Goal: Information Seeking & Learning: Learn about a topic

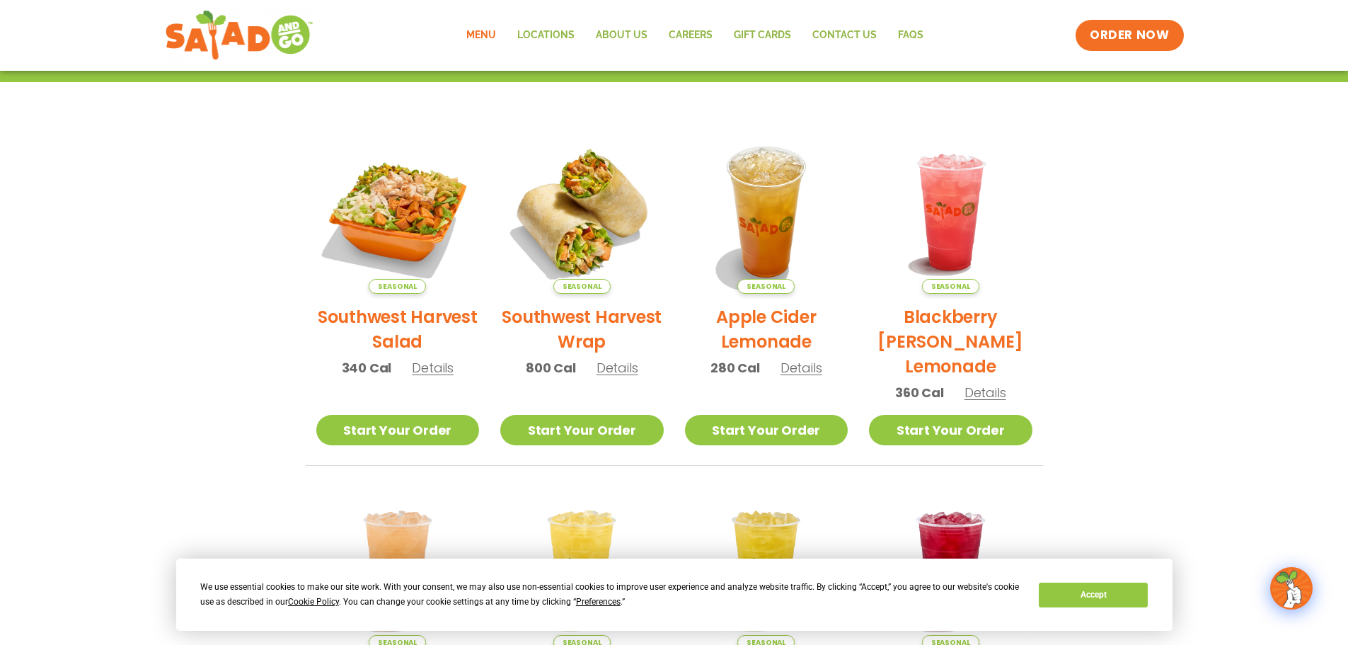
scroll to position [283, 0]
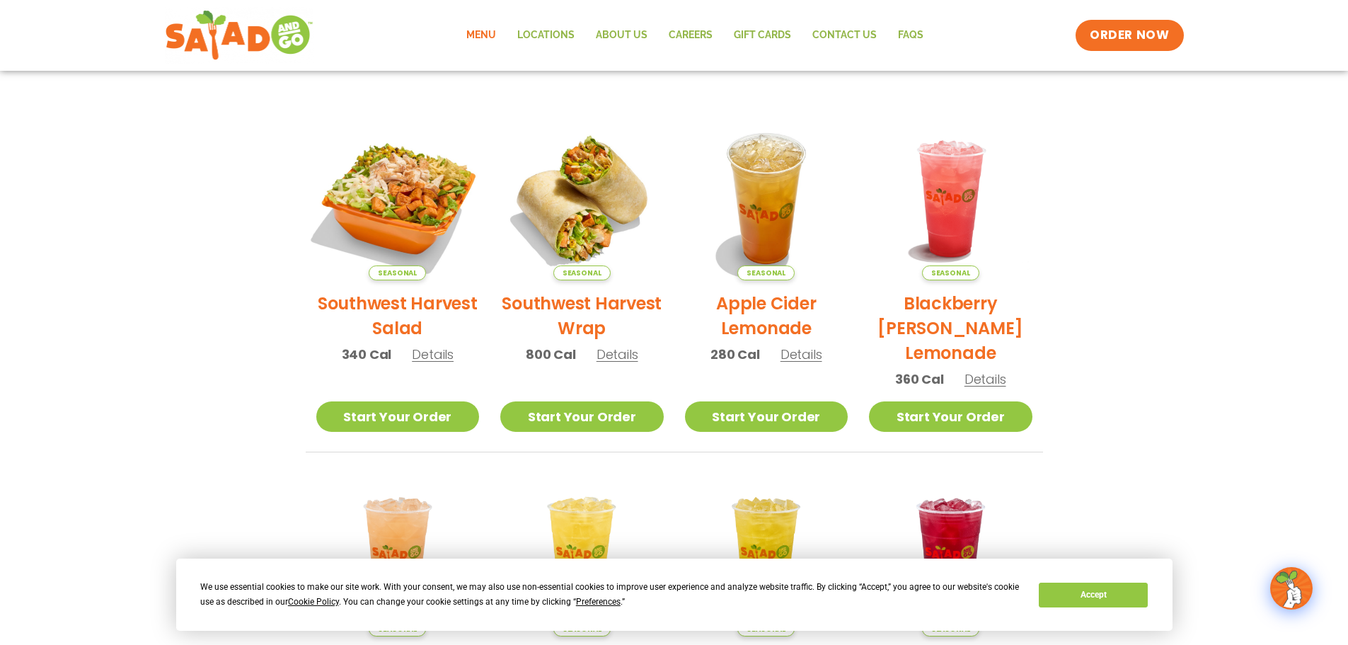
click at [410, 195] on img at bounding box center [397, 199] width 192 height 192
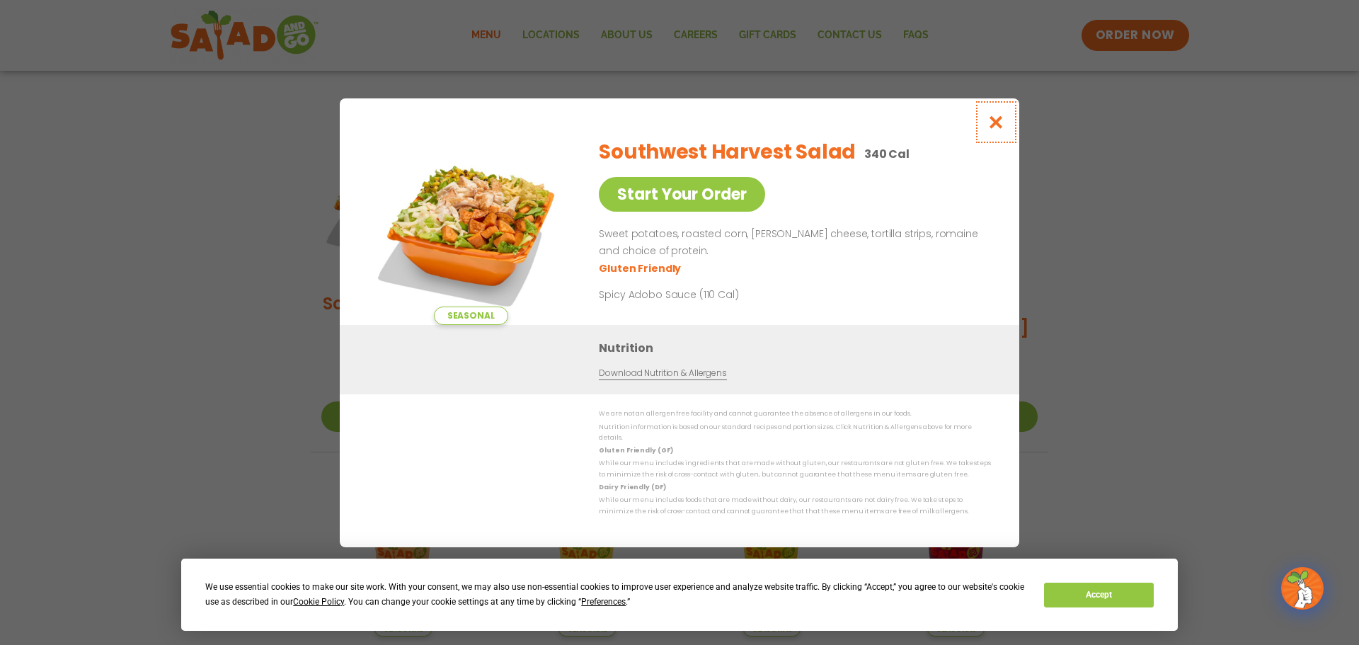
click at [991, 126] on icon "Close modal" at bounding box center [996, 122] width 18 height 15
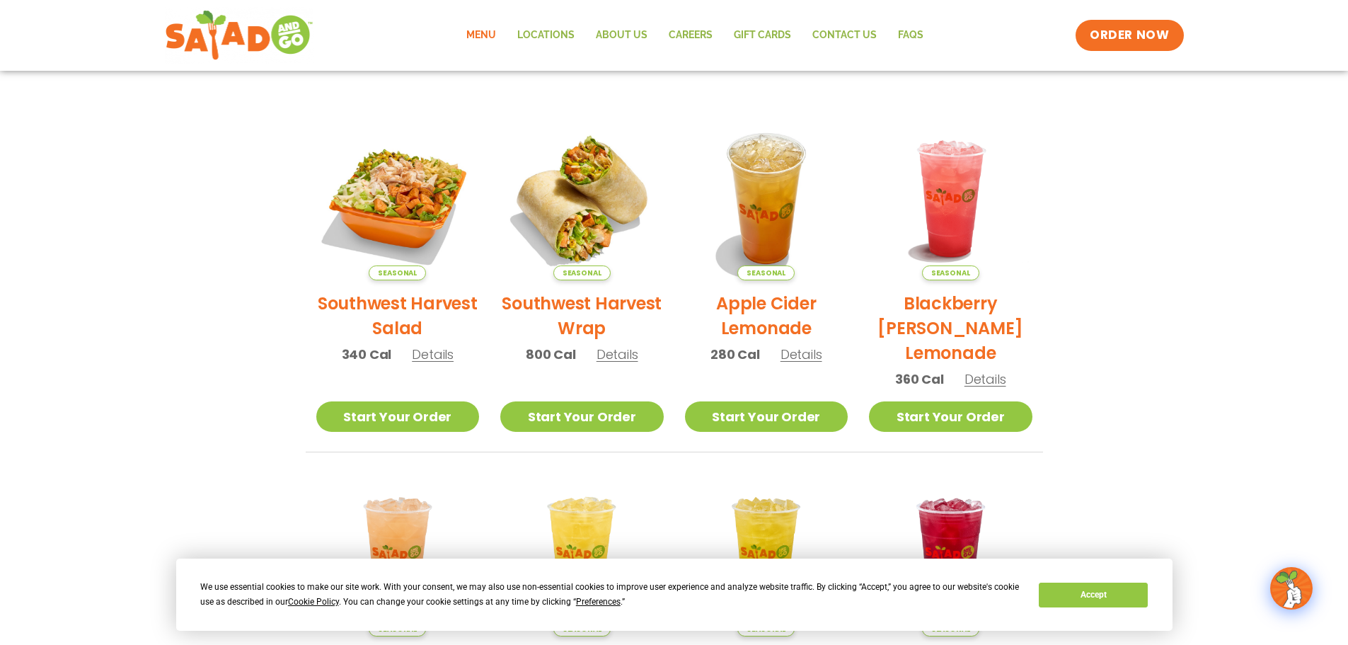
click at [423, 357] on span "Details" at bounding box center [433, 354] width 42 height 18
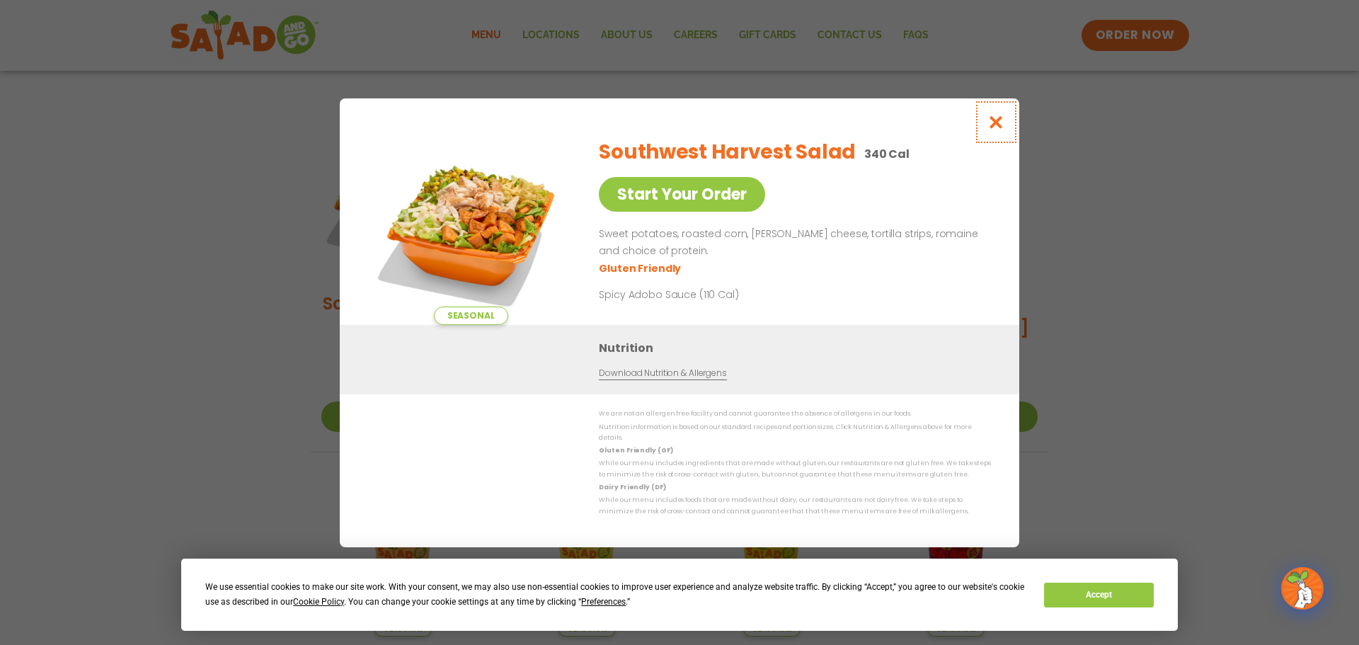
click at [979, 115] on button "Close modal" at bounding box center [996, 121] width 46 height 47
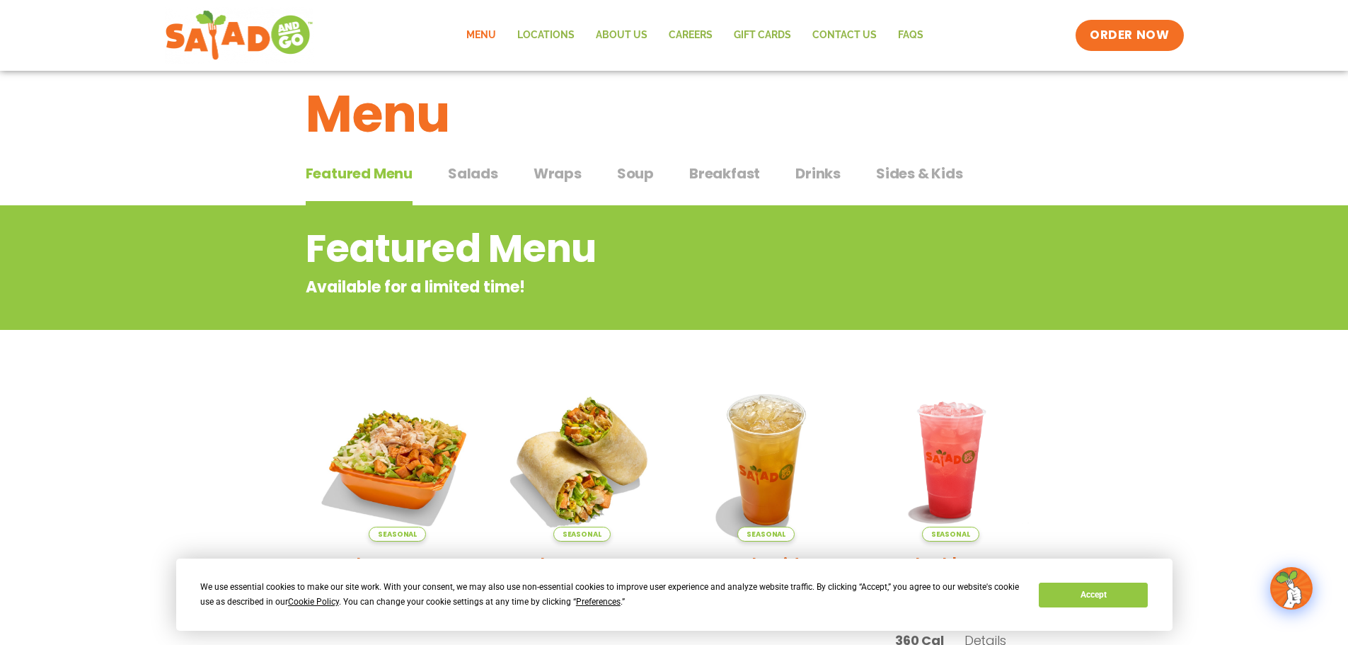
scroll to position [0, 0]
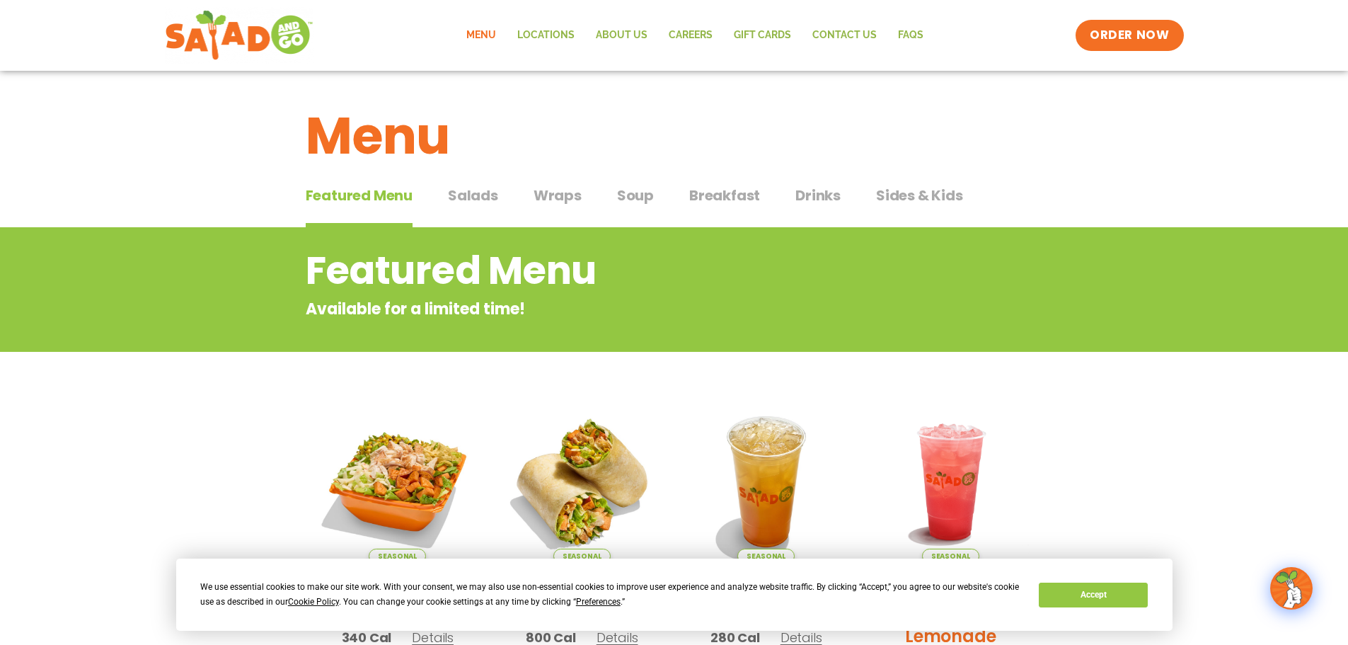
click at [473, 192] on span "Salads" at bounding box center [473, 195] width 50 height 21
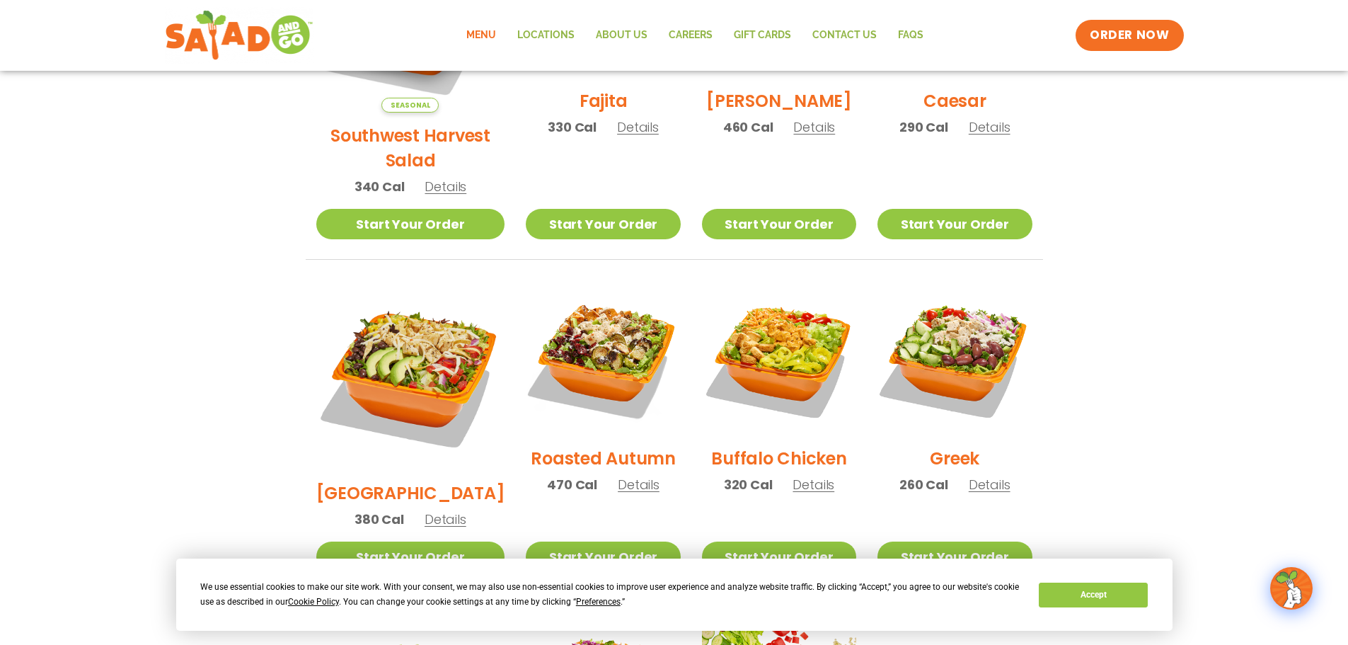
scroll to position [566, 0]
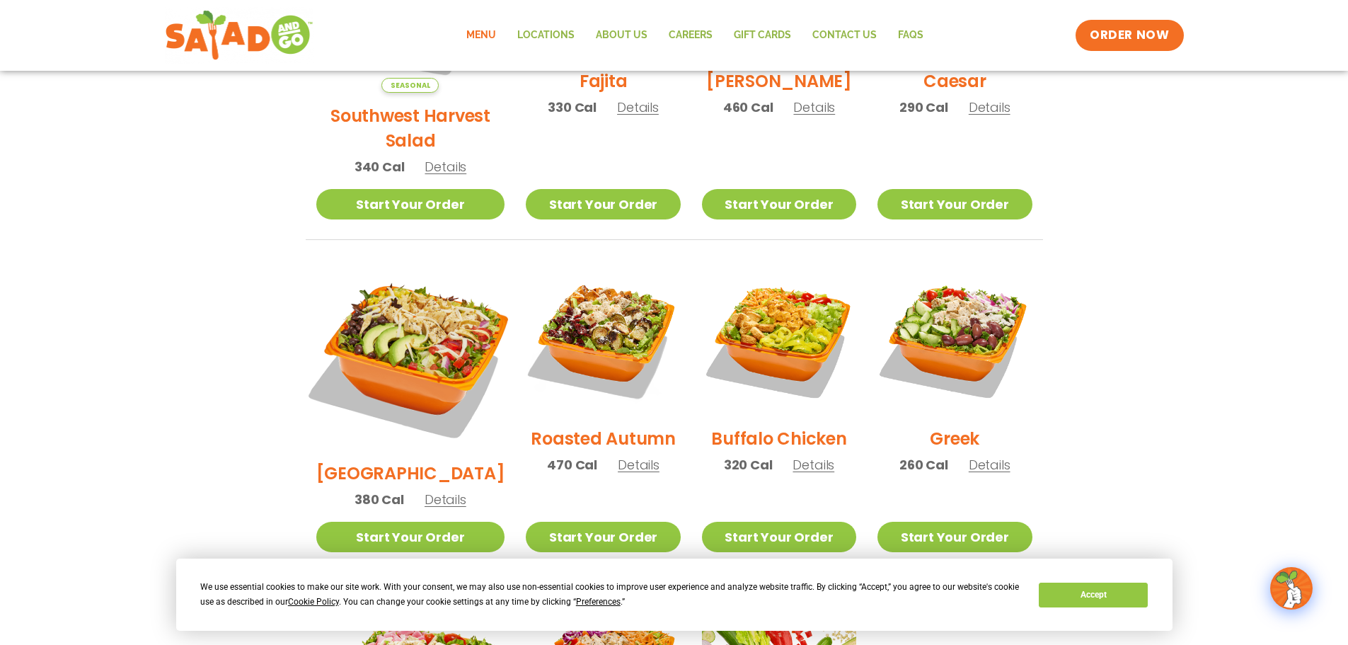
click at [420, 316] on img at bounding box center [409, 355] width 221 height 221
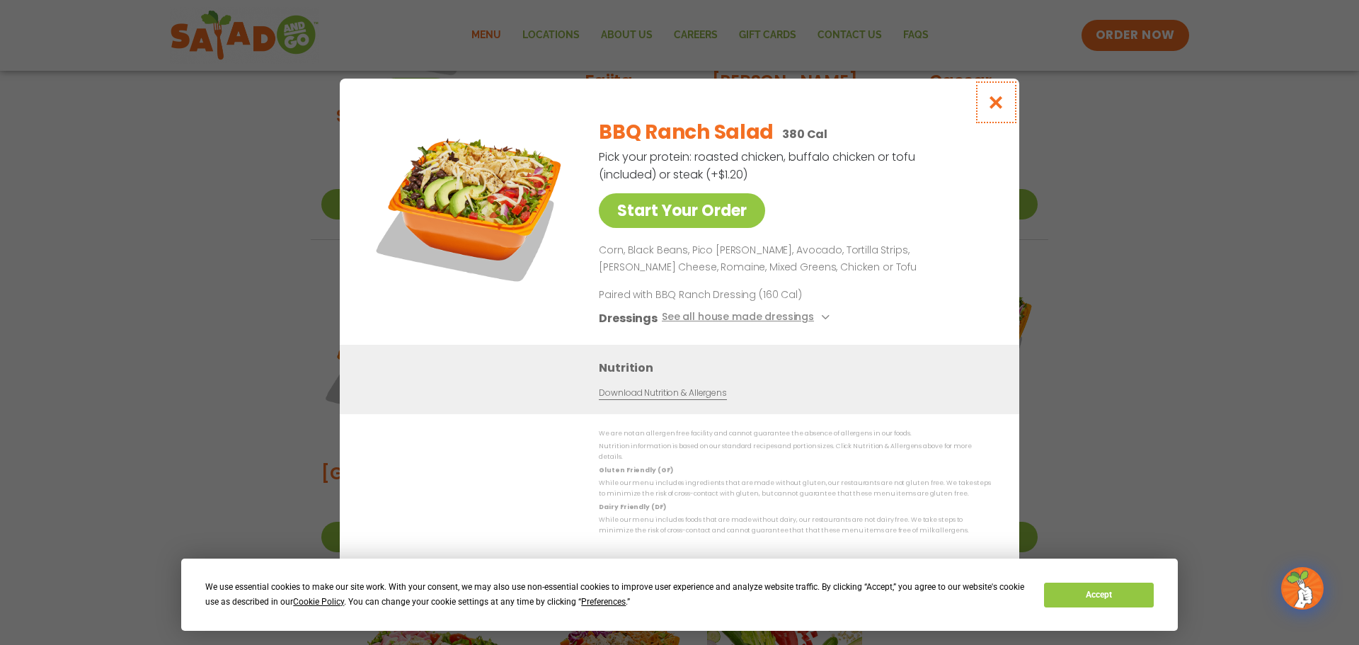
click at [994, 107] on icon "Close modal" at bounding box center [996, 102] width 18 height 15
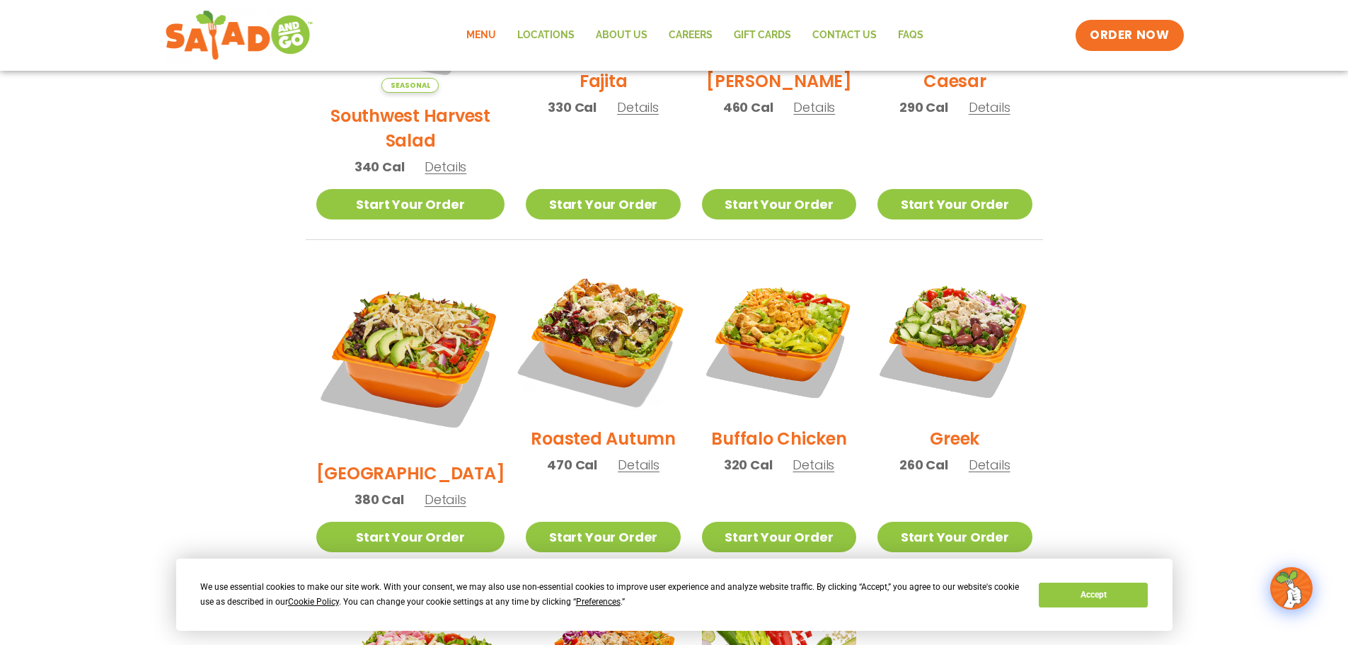
click at [603, 297] on img at bounding box center [602, 338] width 181 height 181
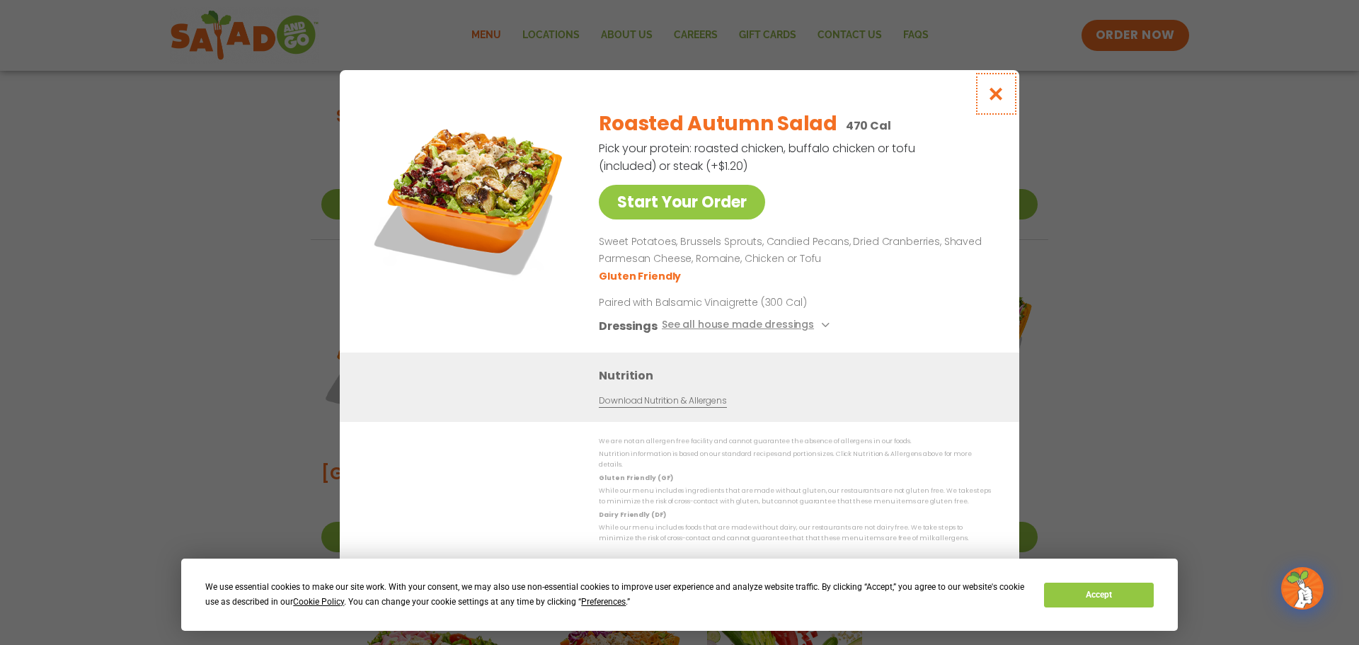
click at [991, 93] on icon "Close modal" at bounding box center [996, 93] width 18 height 15
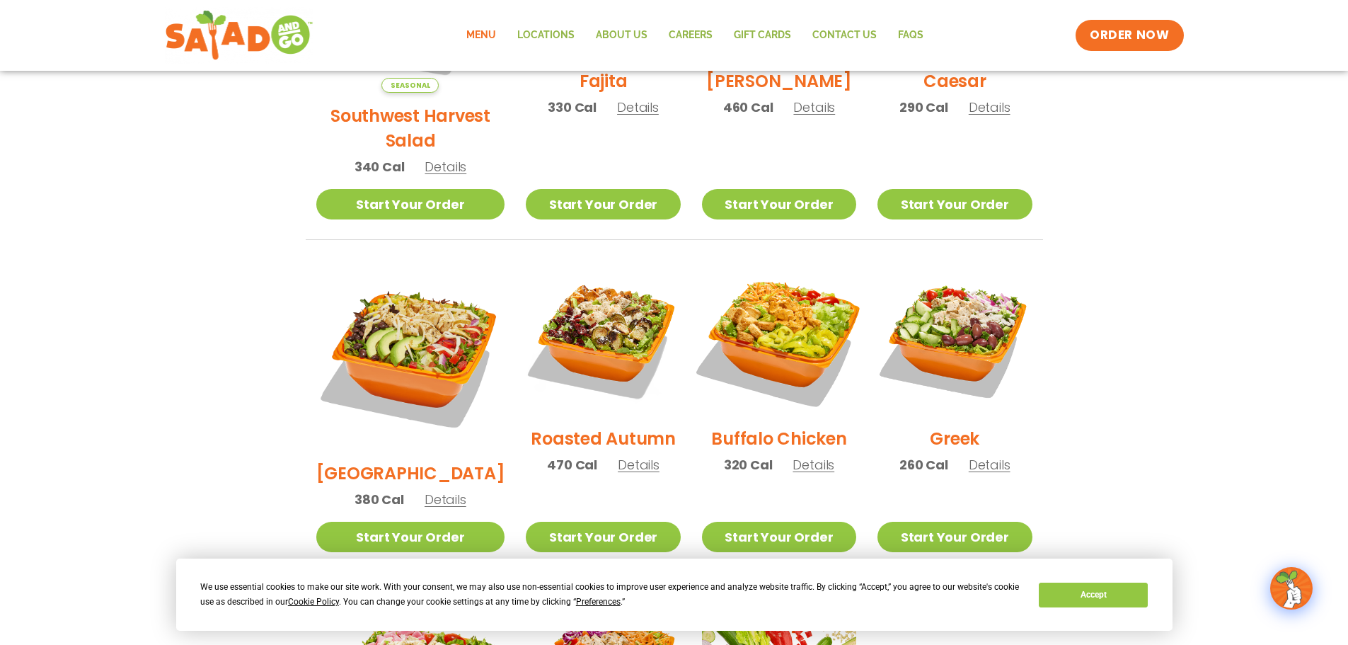
click at [806, 308] on img at bounding box center [779, 338] width 181 height 181
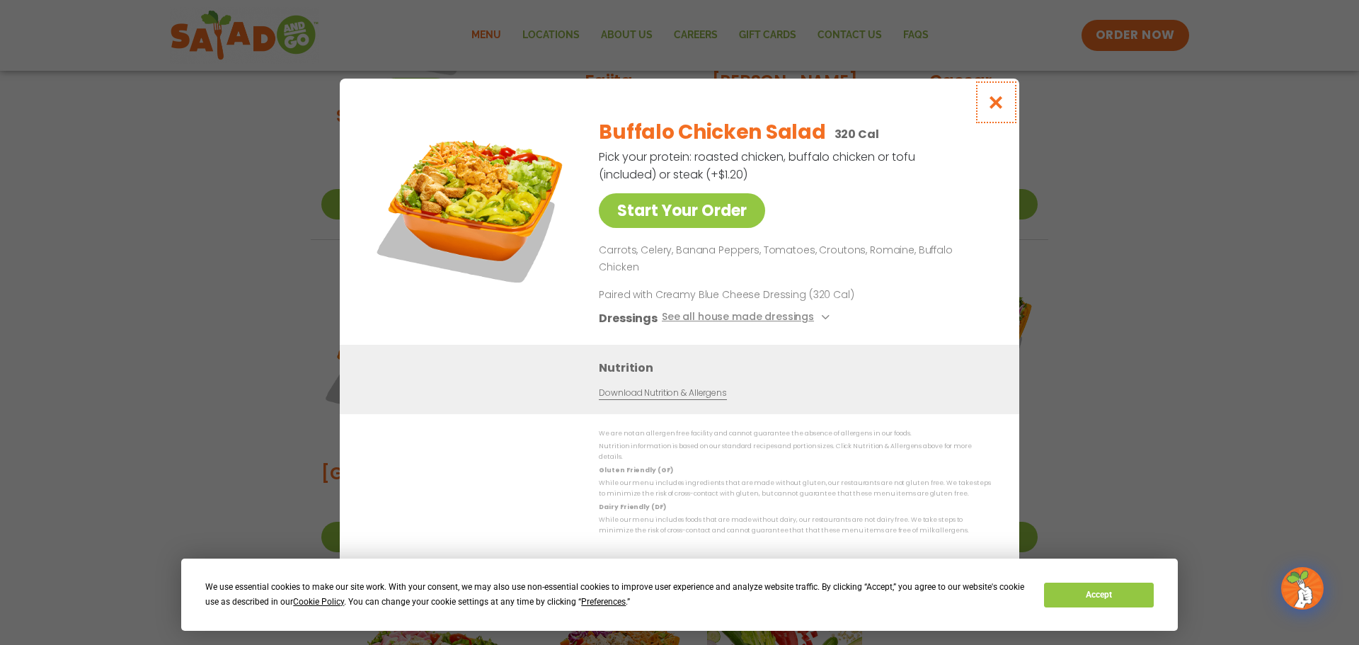
click at [996, 110] on icon "Close modal" at bounding box center [996, 102] width 18 height 15
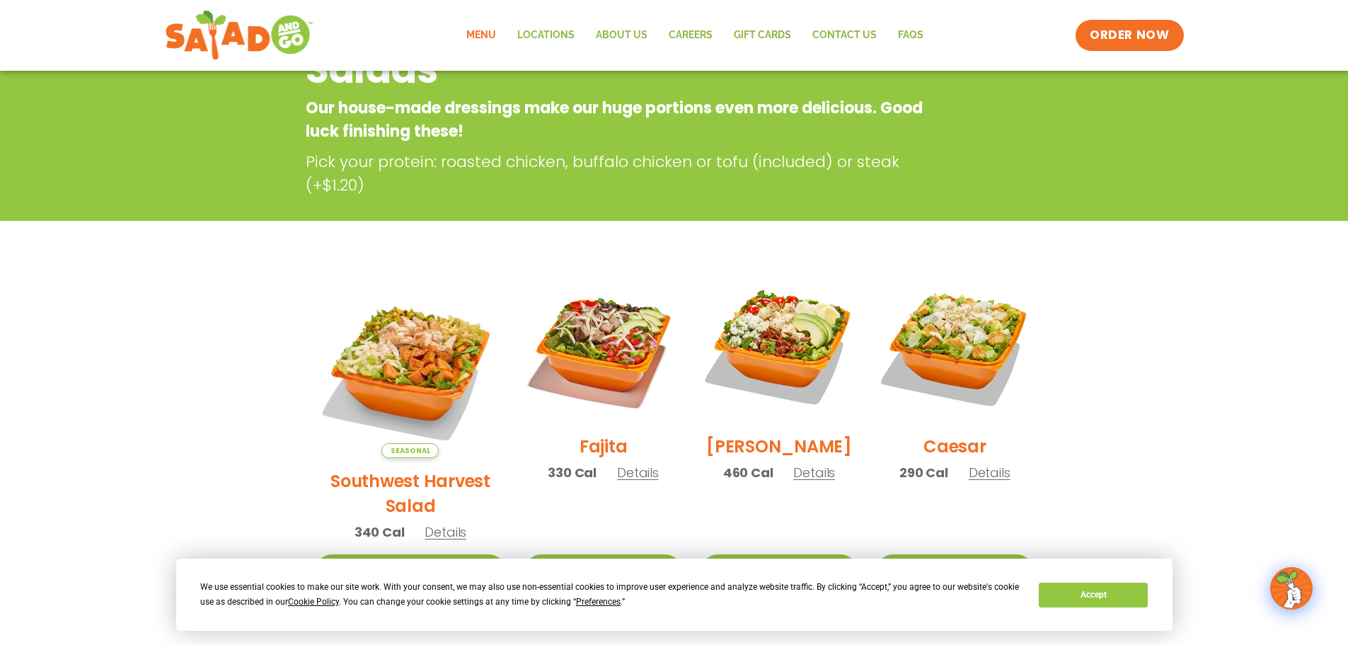
scroll to position [142, 0]
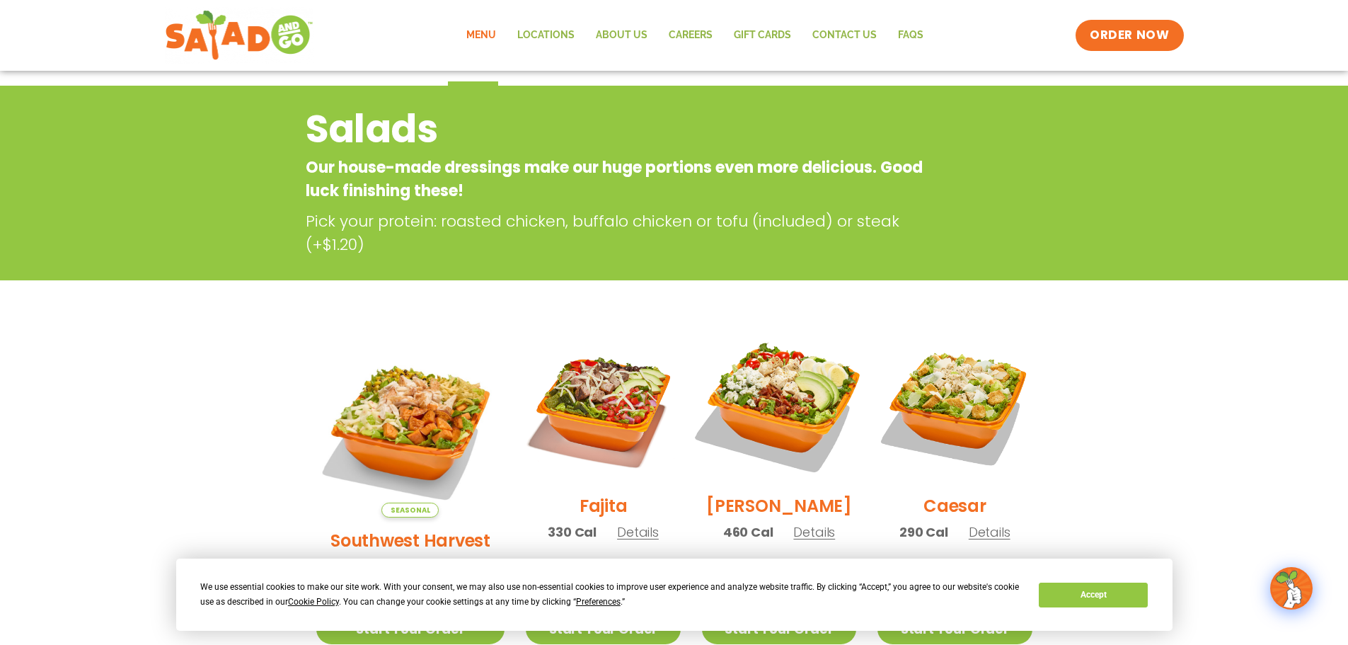
click at [785, 410] on img at bounding box center [779, 405] width 181 height 181
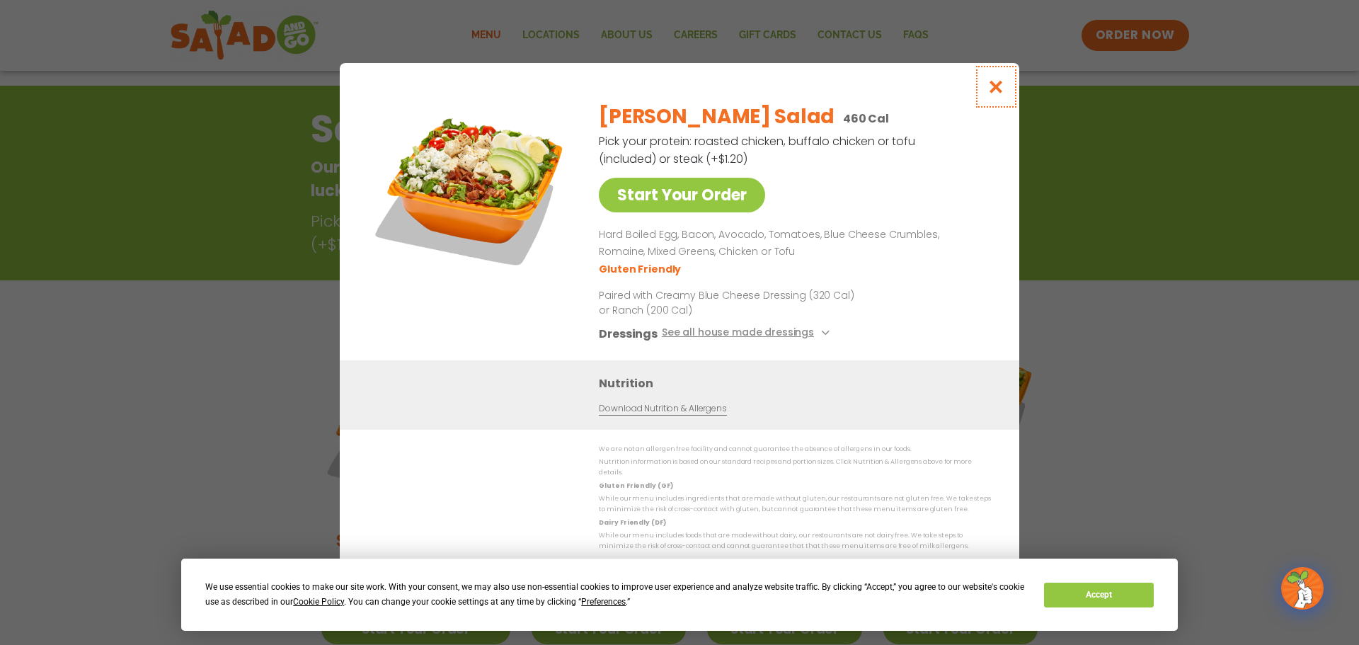
click at [996, 91] on icon "Close modal" at bounding box center [996, 86] width 18 height 15
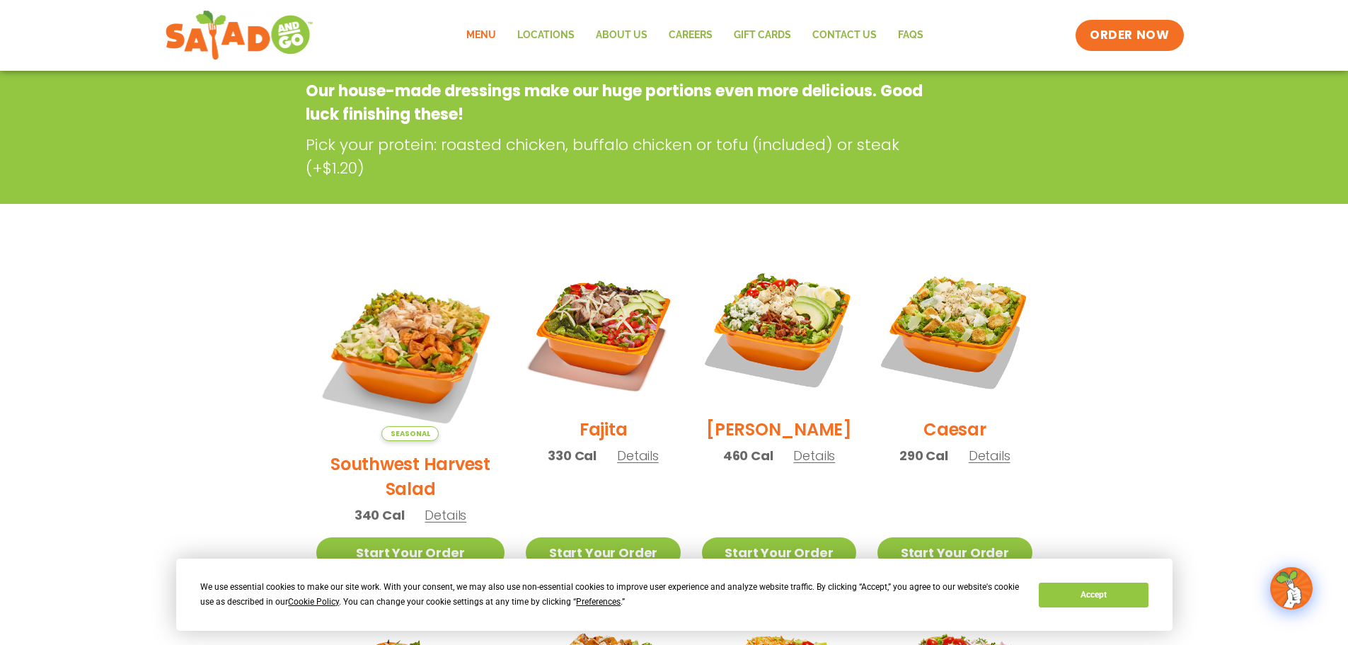
scroll to position [227, 0]
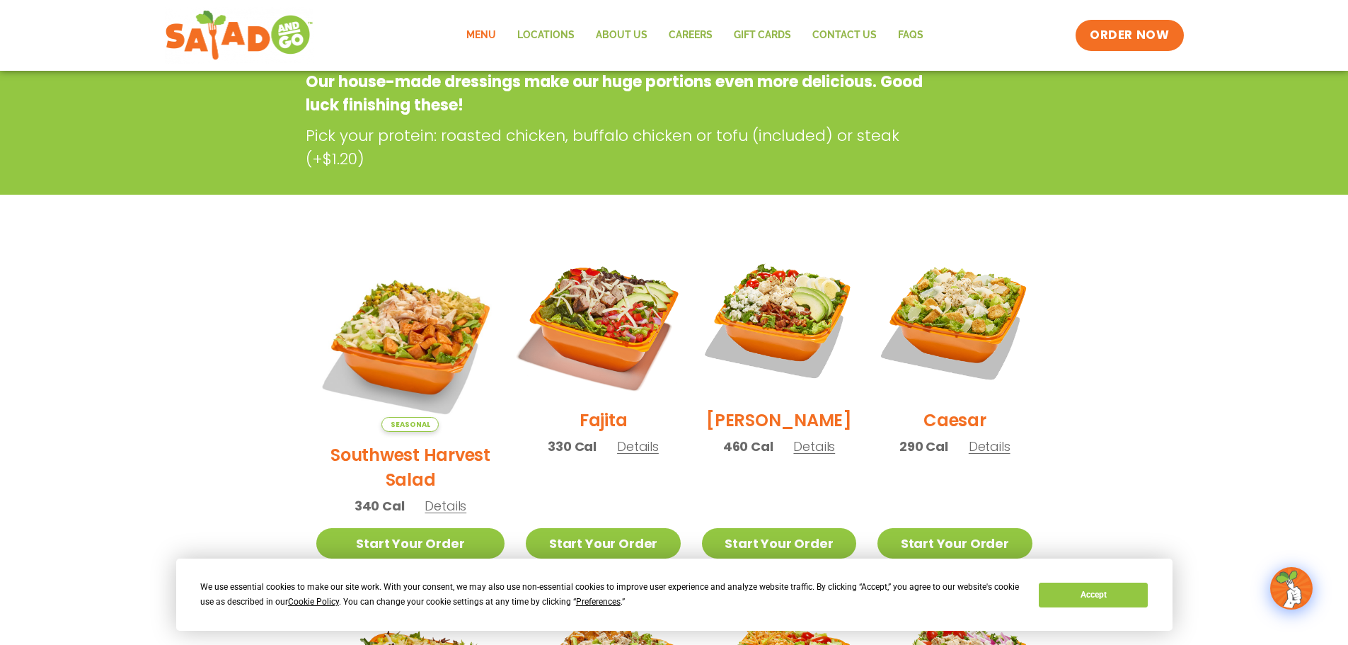
click at [597, 333] on img at bounding box center [602, 319] width 181 height 181
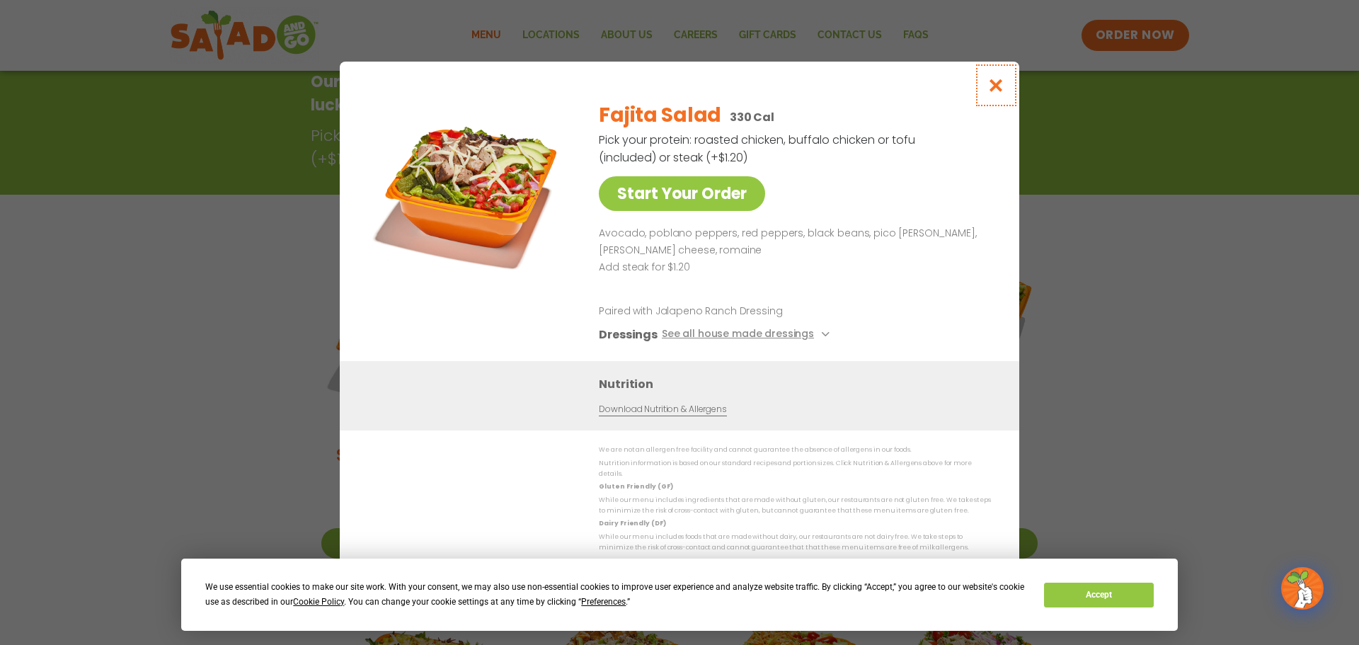
click at [985, 95] on button "Close modal" at bounding box center [996, 85] width 46 height 47
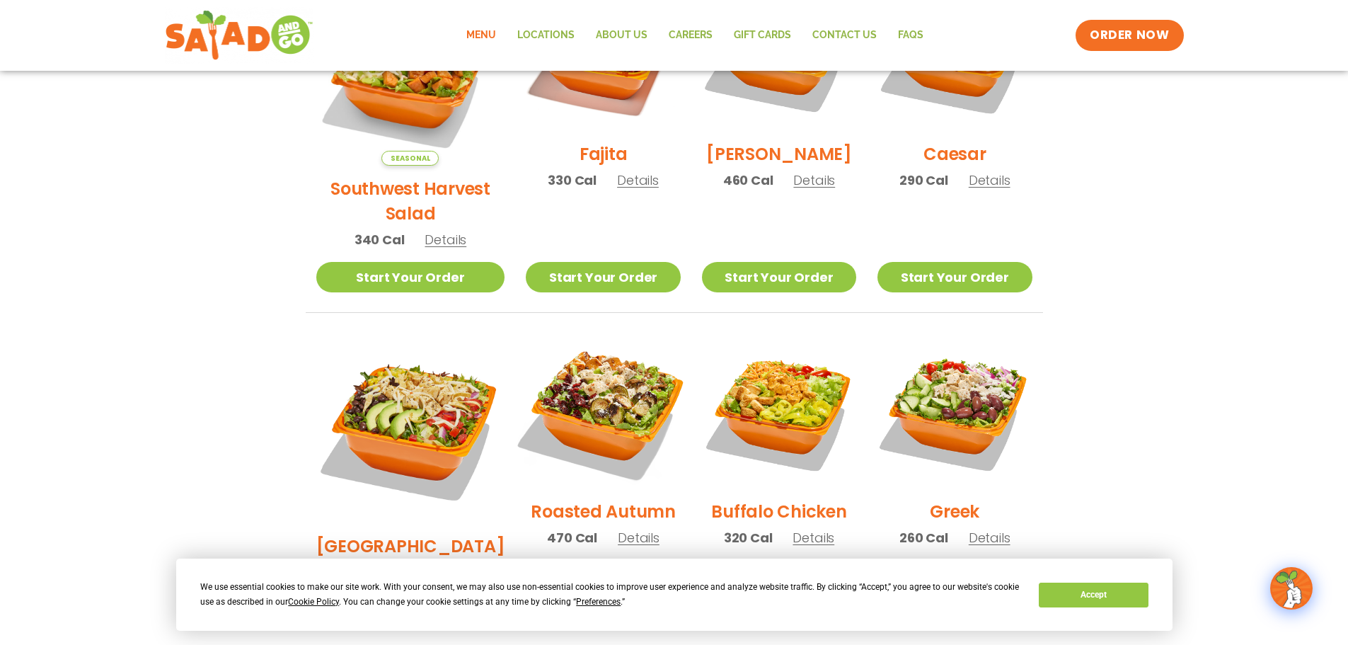
scroll to position [510, 0]
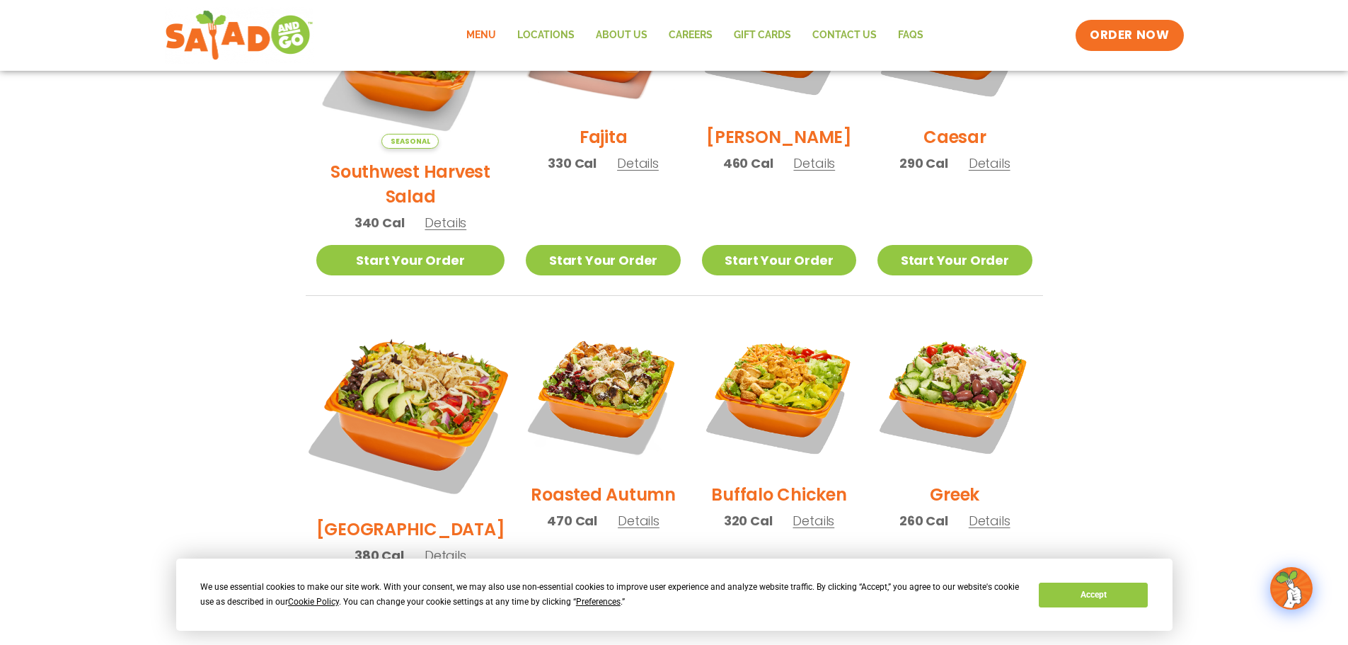
click at [416, 367] on img at bounding box center [409, 411] width 221 height 221
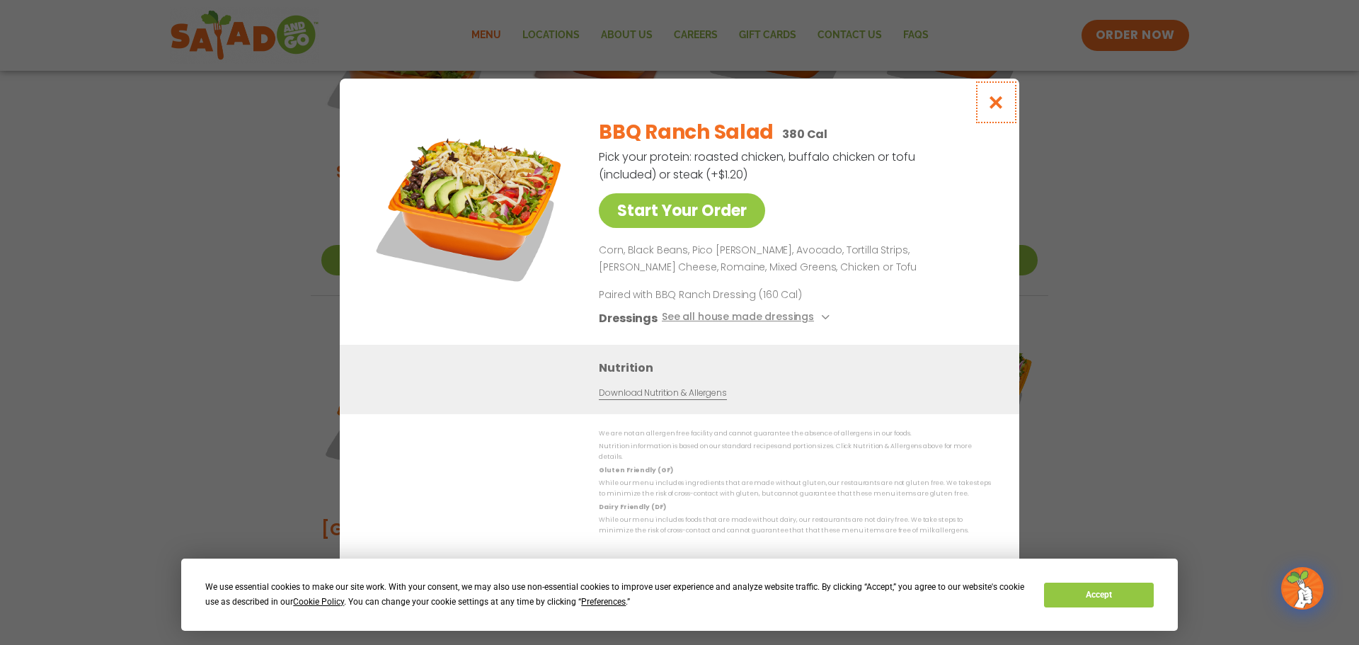
click at [997, 101] on icon "Close modal" at bounding box center [996, 102] width 18 height 15
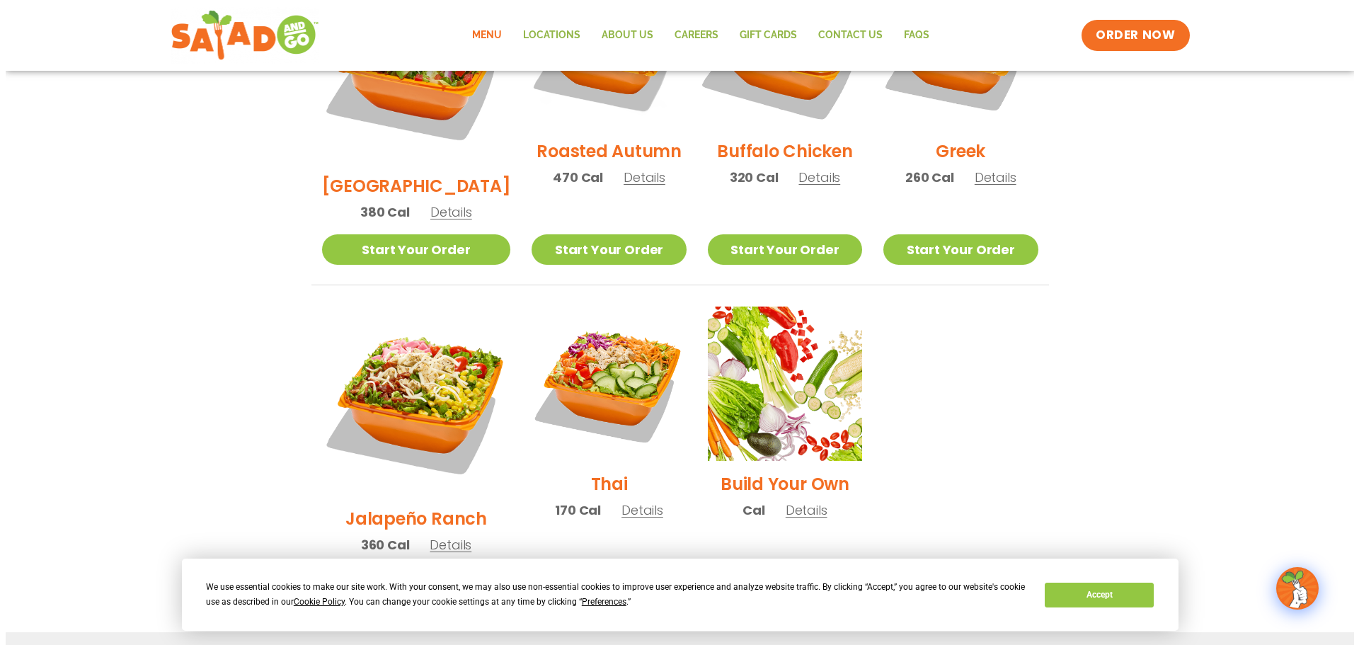
scroll to position [864, 0]
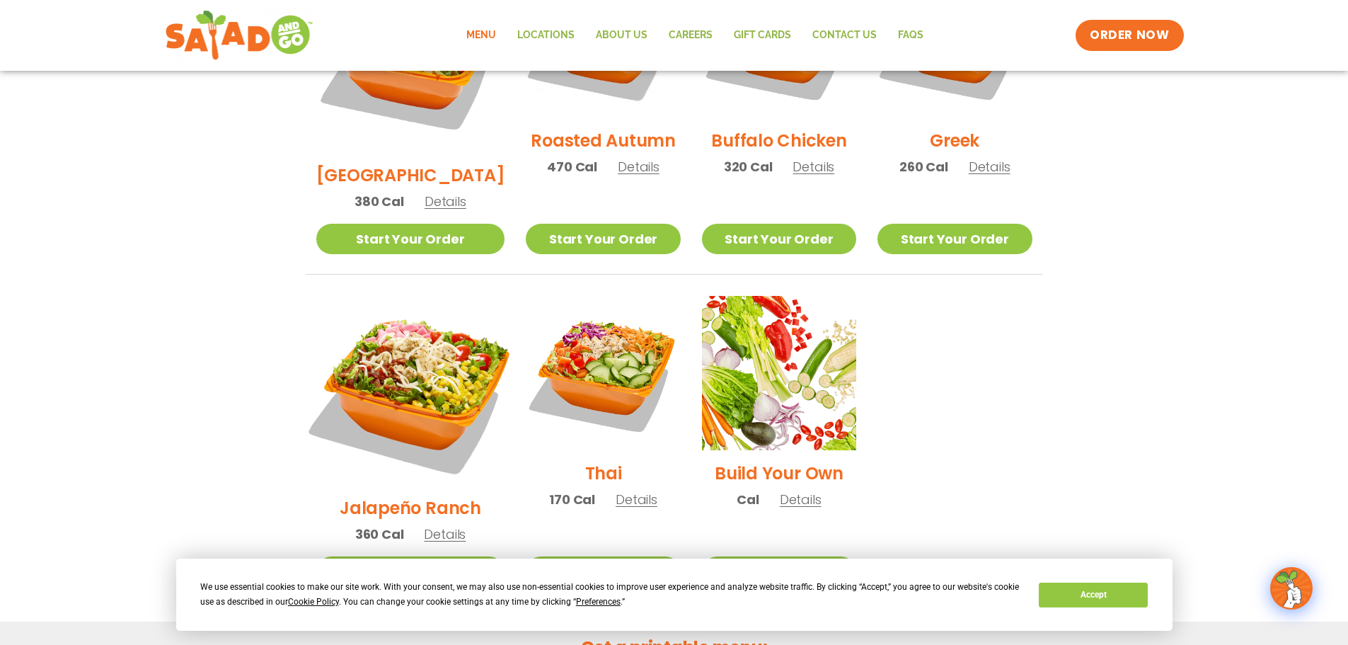
click at [410, 316] on img at bounding box center [409, 390] width 221 height 221
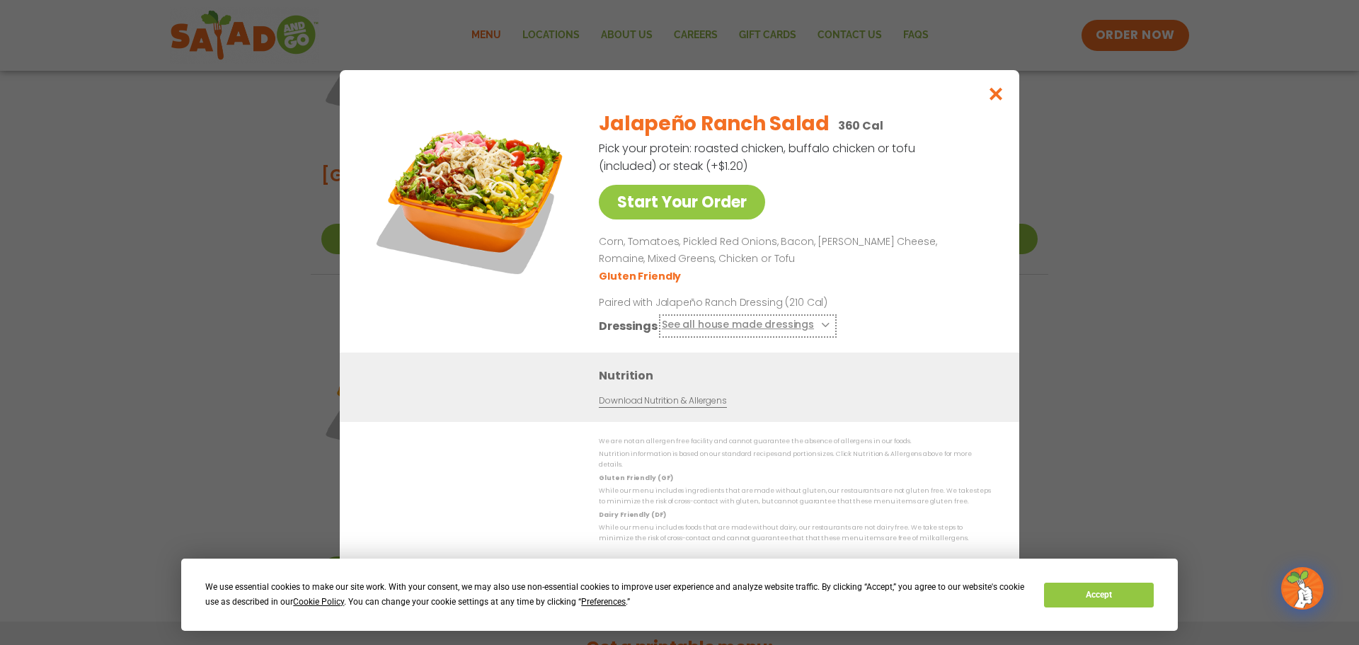
click at [822, 328] on icon at bounding box center [824, 325] width 6 height 6
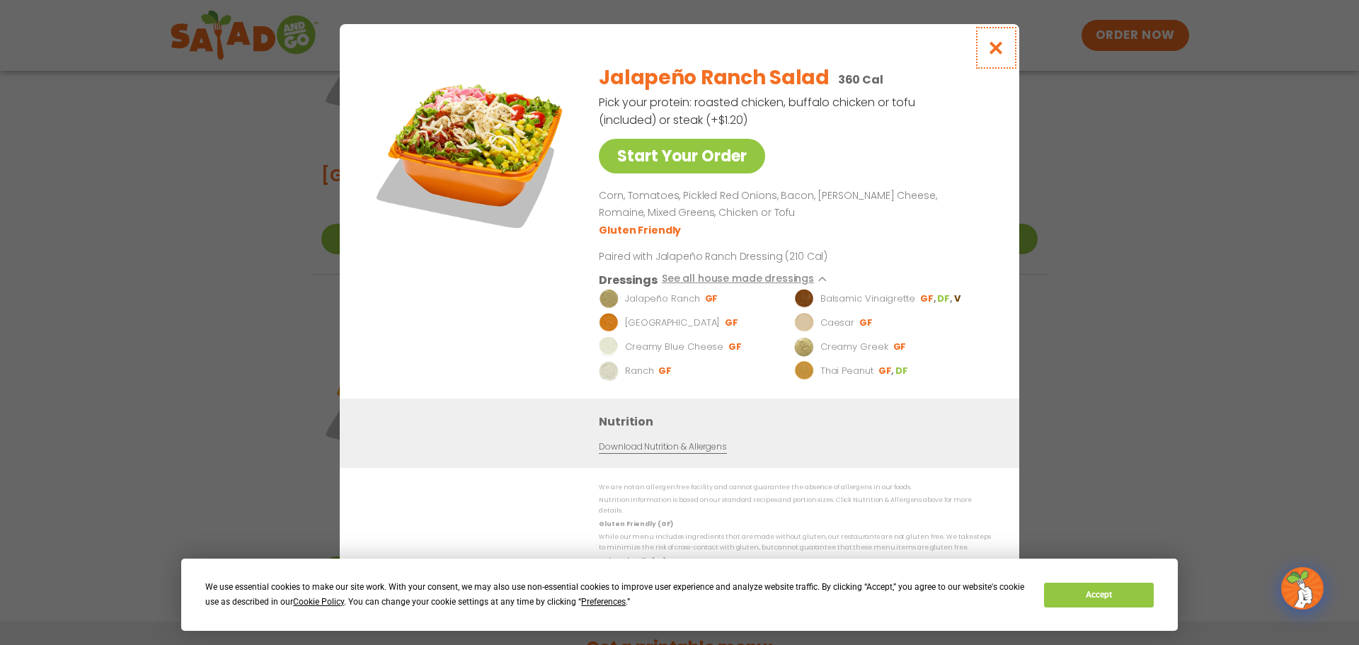
click at [982, 50] on button "Close modal" at bounding box center [996, 47] width 46 height 47
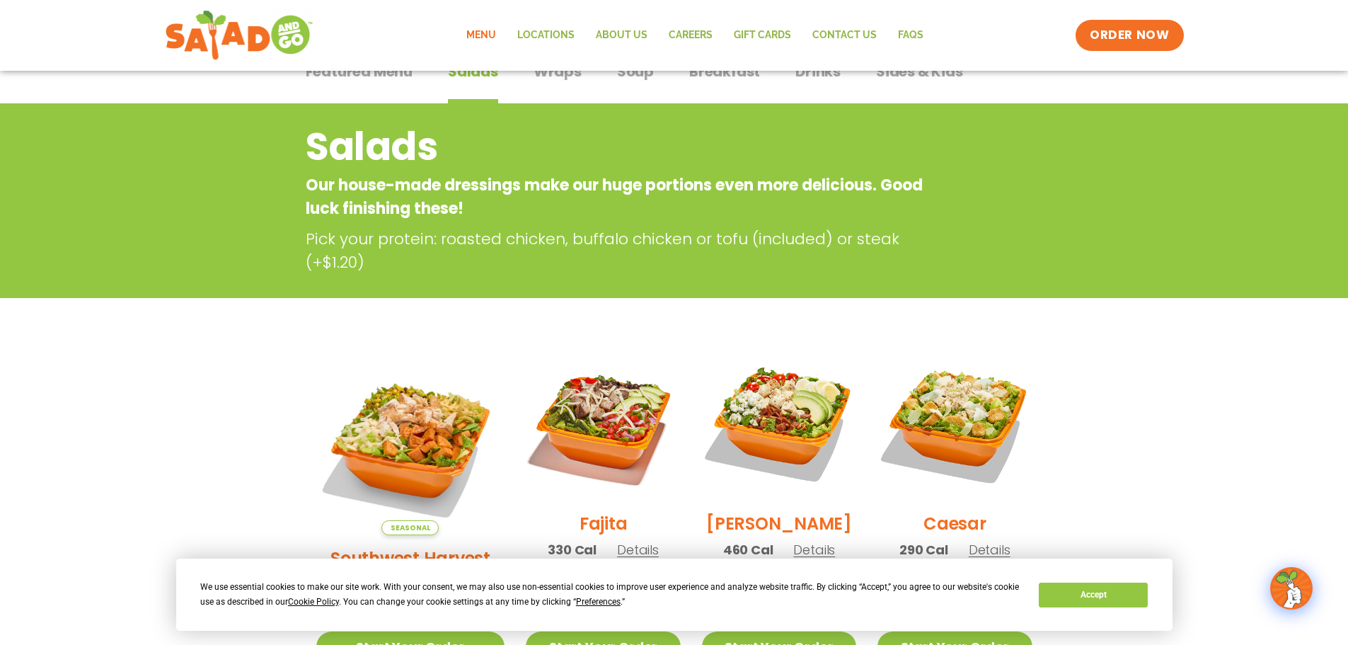
scroll to position [0, 0]
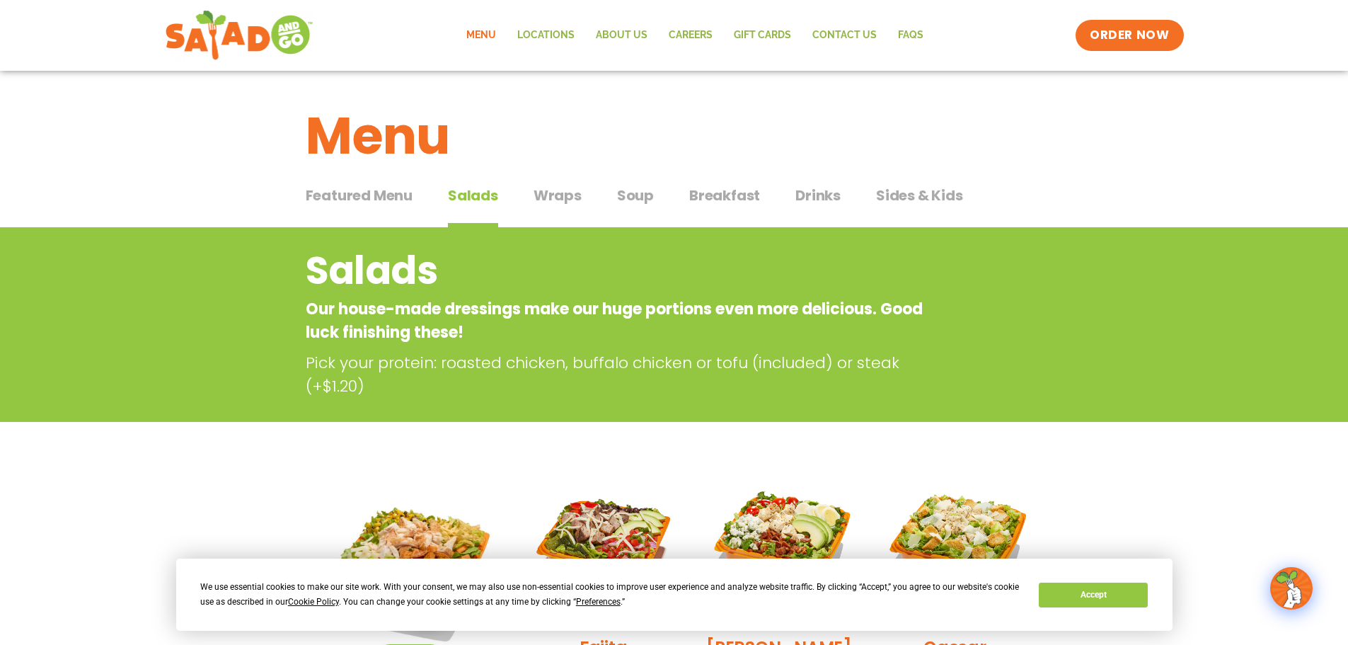
click at [556, 200] on span "Wraps" at bounding box center [558, 195] width 48 height 21
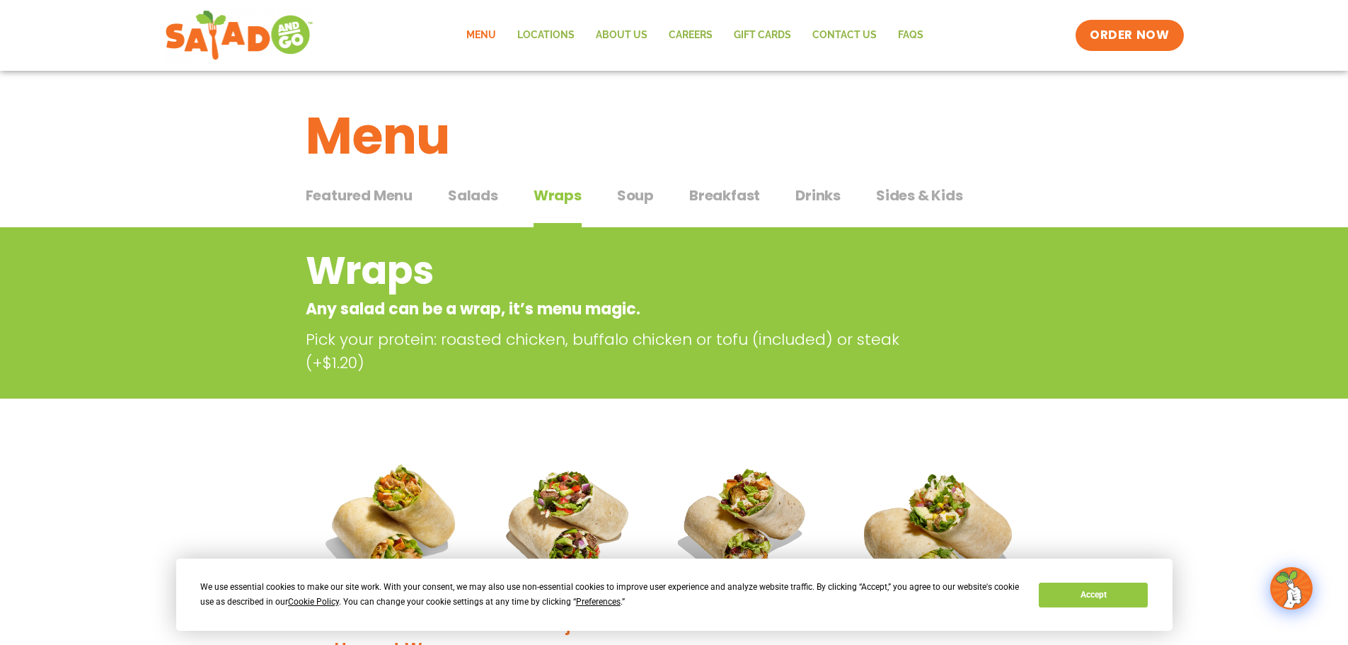
click at [641, 200] on span "Soup" at bounding box center [635, 195] width 37 height 21
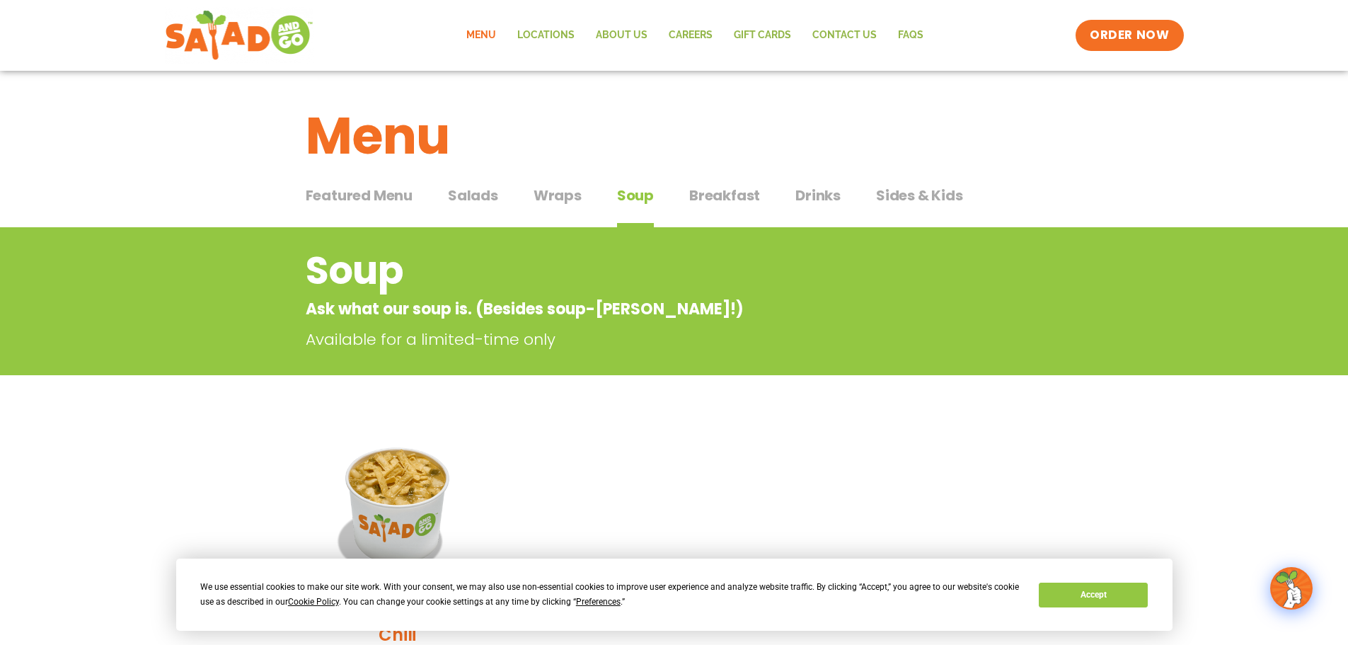
click at [749, 197] on span "Breakfast" at bounding box center [724, 195] width 71 height 21
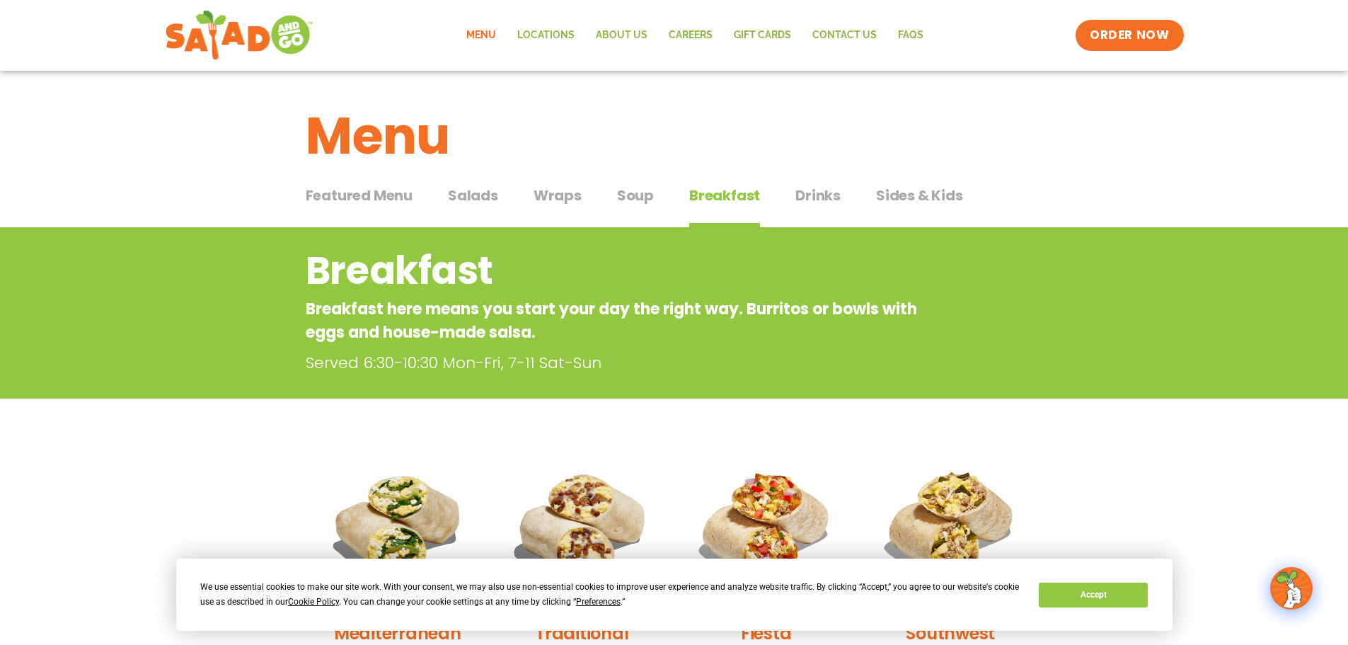
click at [931, 197] on span "Sides & Kids" at bounding box center [919, 195] width 87 height 21
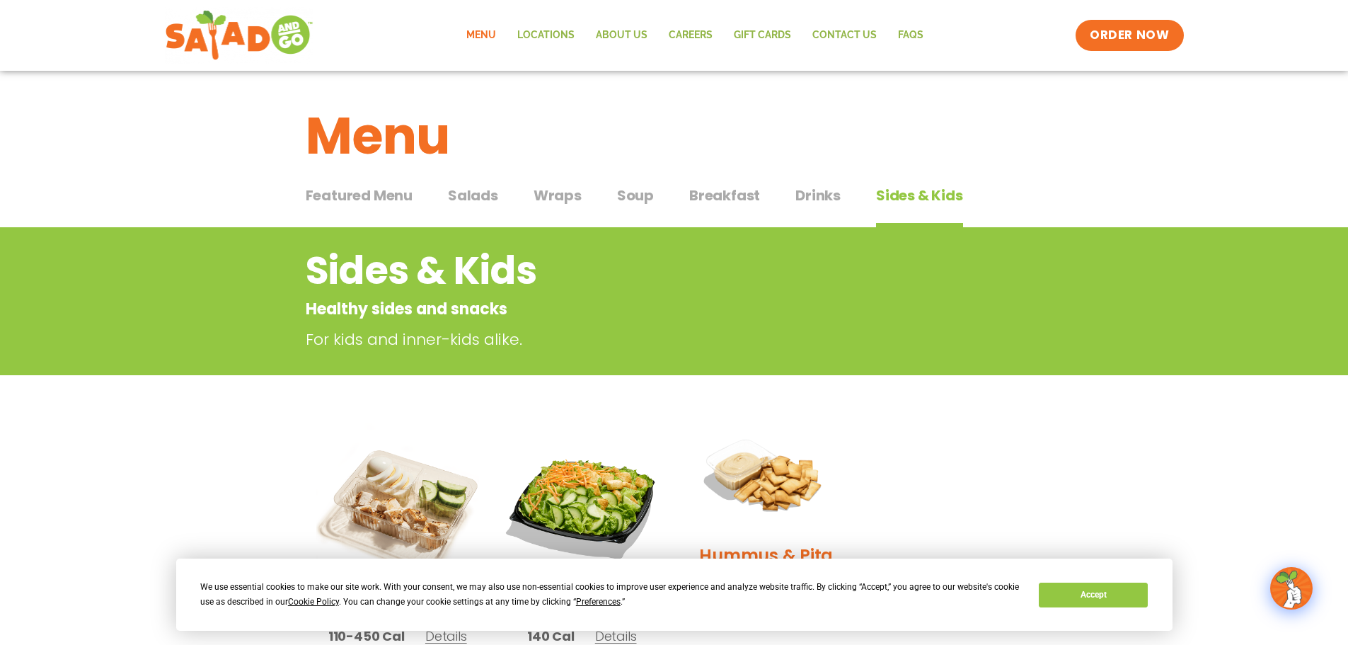
click at [374, 195] on span "Featured Menu" at bounding box center [359, 195] width 107 height 21
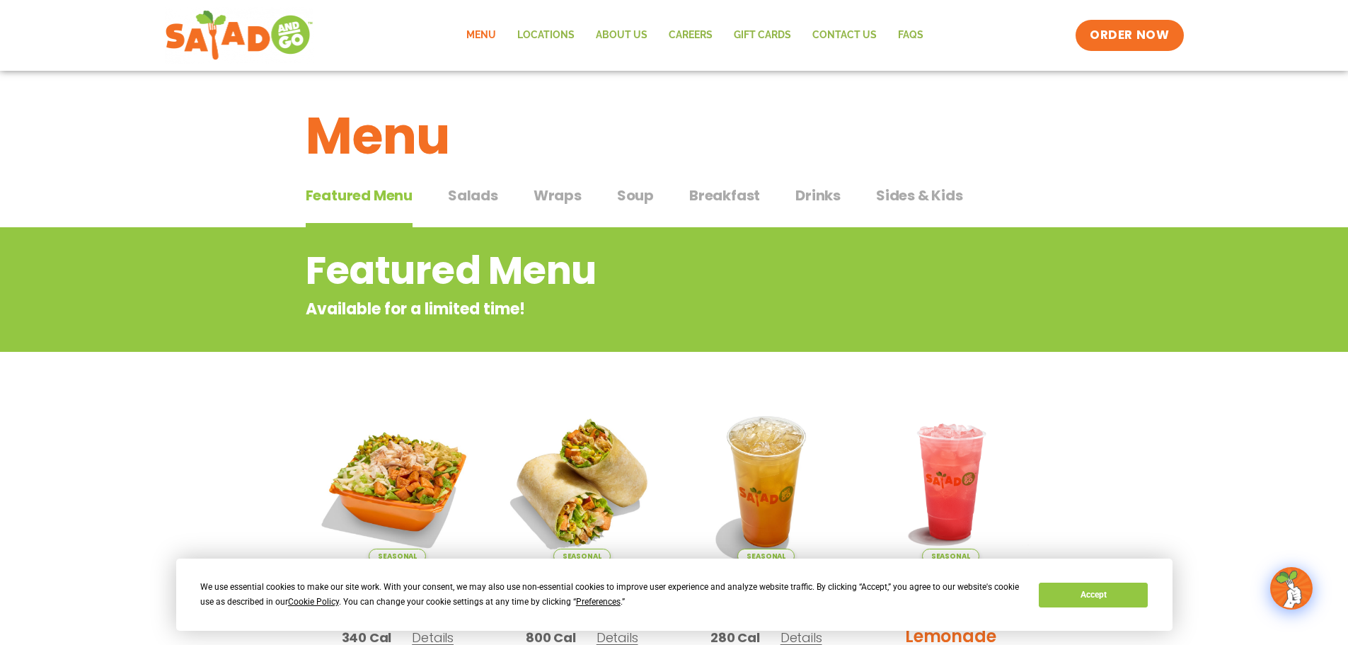
click at [810, 195] on span "Drinks" at bounding box center [817, 195] width 45 height 21
